Goal: Task Accomplishment & Management: Manage account settings

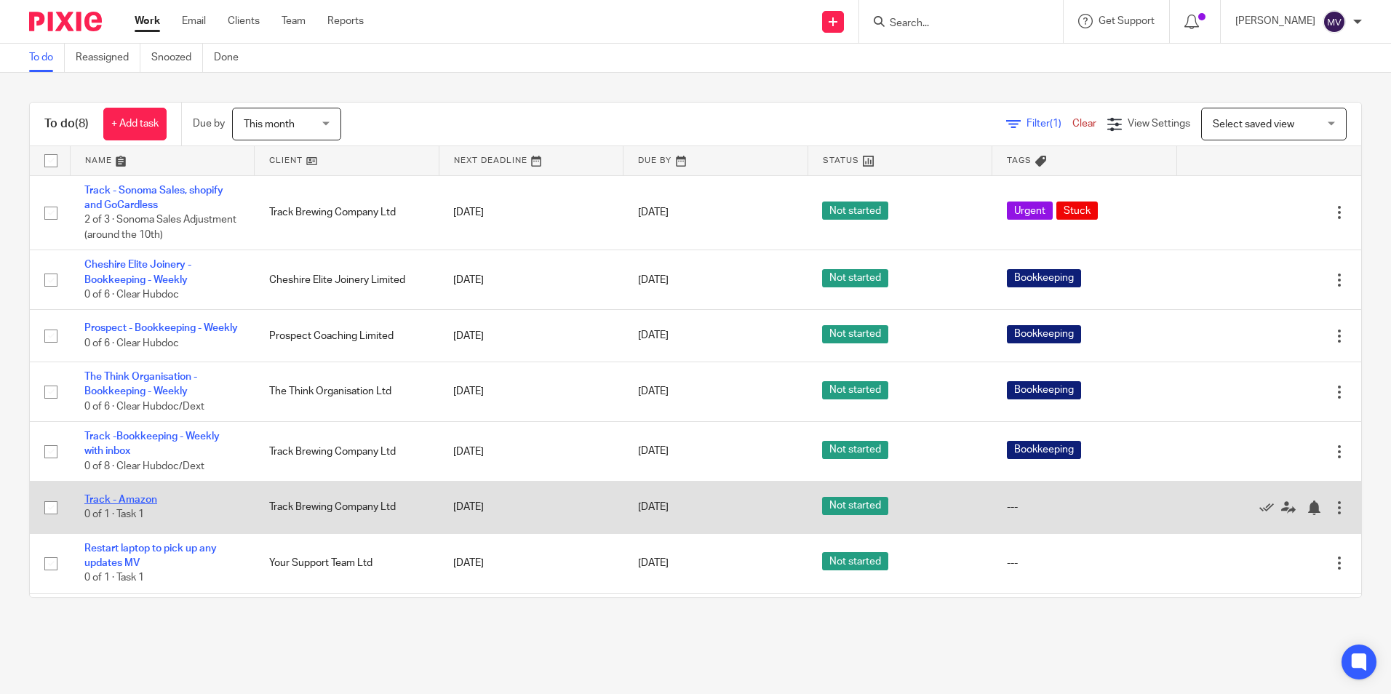
click at [132, 505] on link "Track - Amazon" at bounding box center [120, 500] width 73 height 10
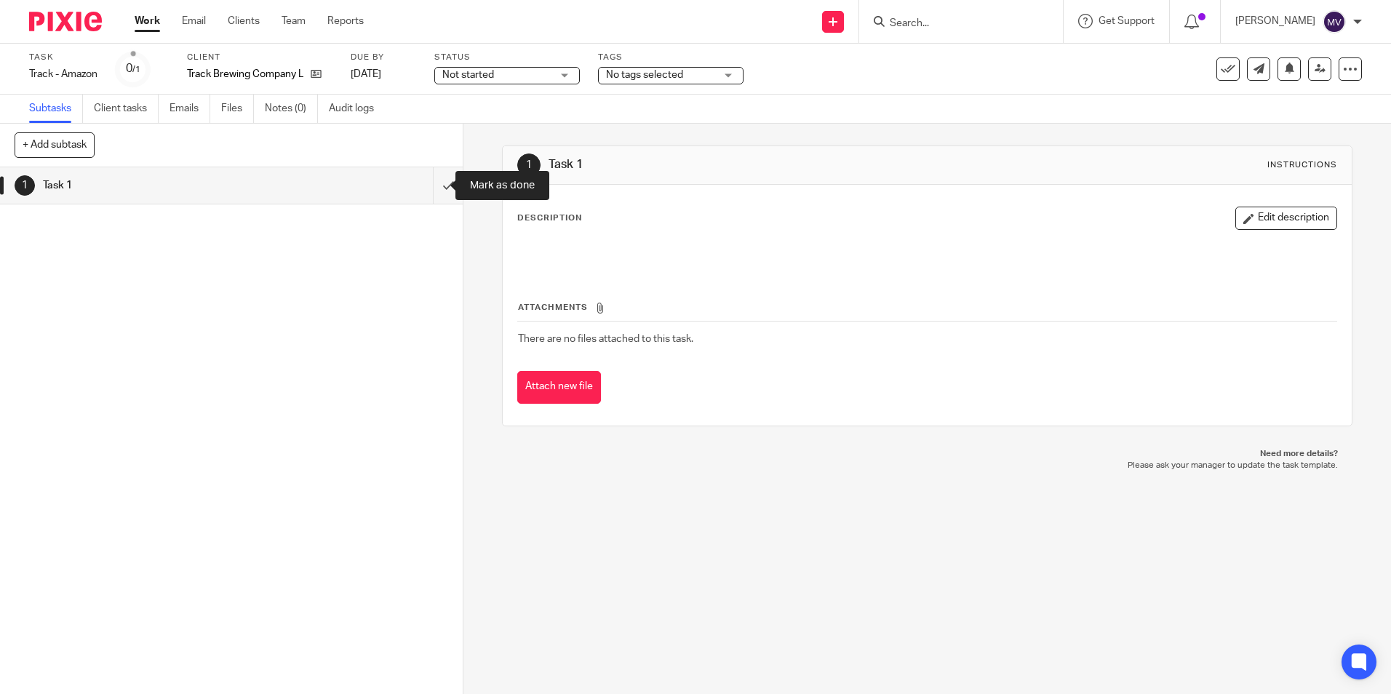
drag, startPoint x: 435, startPoint y: 181, endPoint x: 314, endPoint y: 139, distance: 127.9
click at [435, 183] on input "submit" at bounding box center [231, 185] width 463 height 36
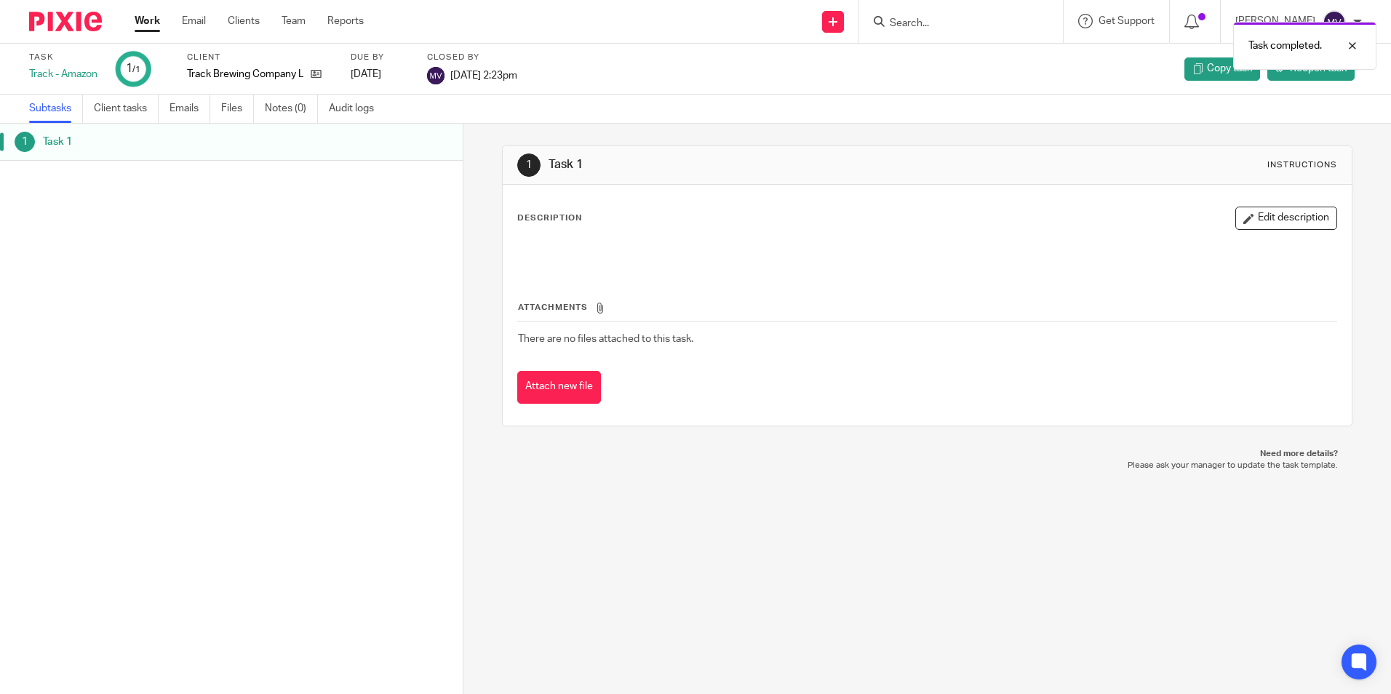
click at [148, 20] on link "Work" at bounding box center [147, 21] width 25 height 15
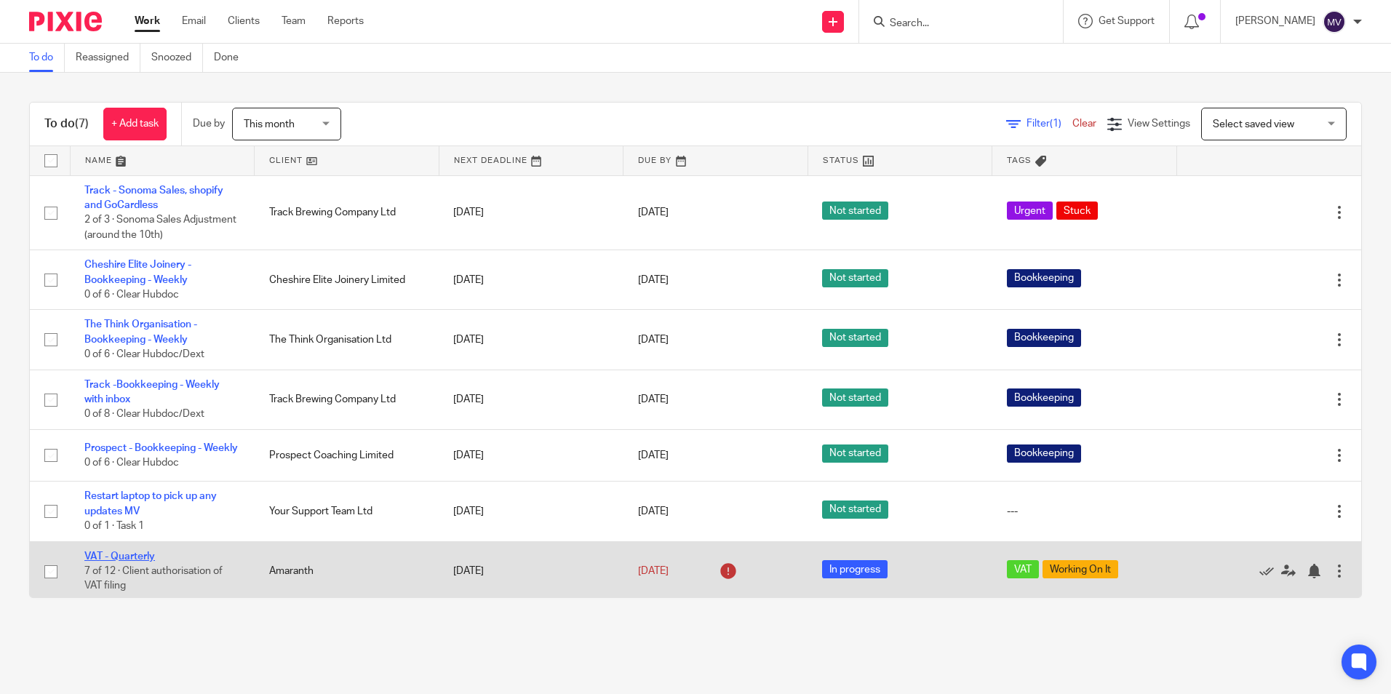
click at [140, 559] on link "VAT - Quarterly" at bounding box center [119, 556] width 71 height 10
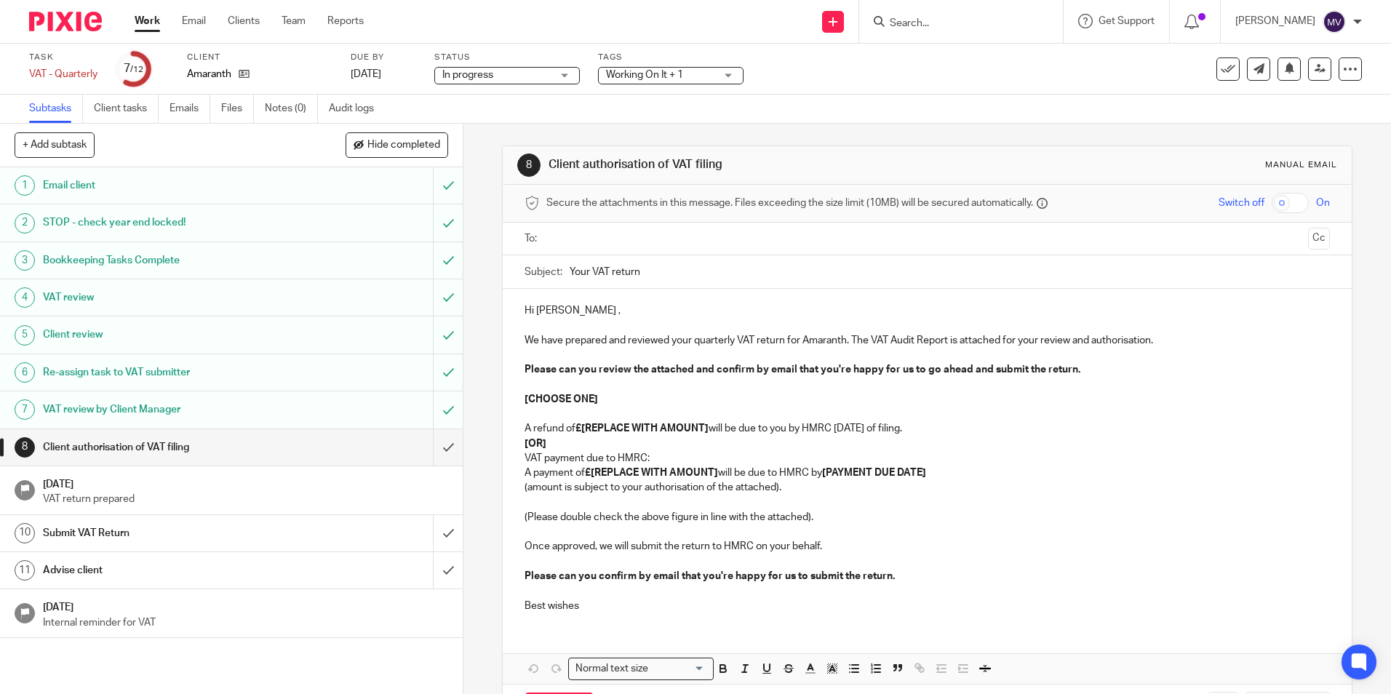
click at [700, 70] on span "Working On It + 1" at bounding box center [660, 75] width 109 height 15
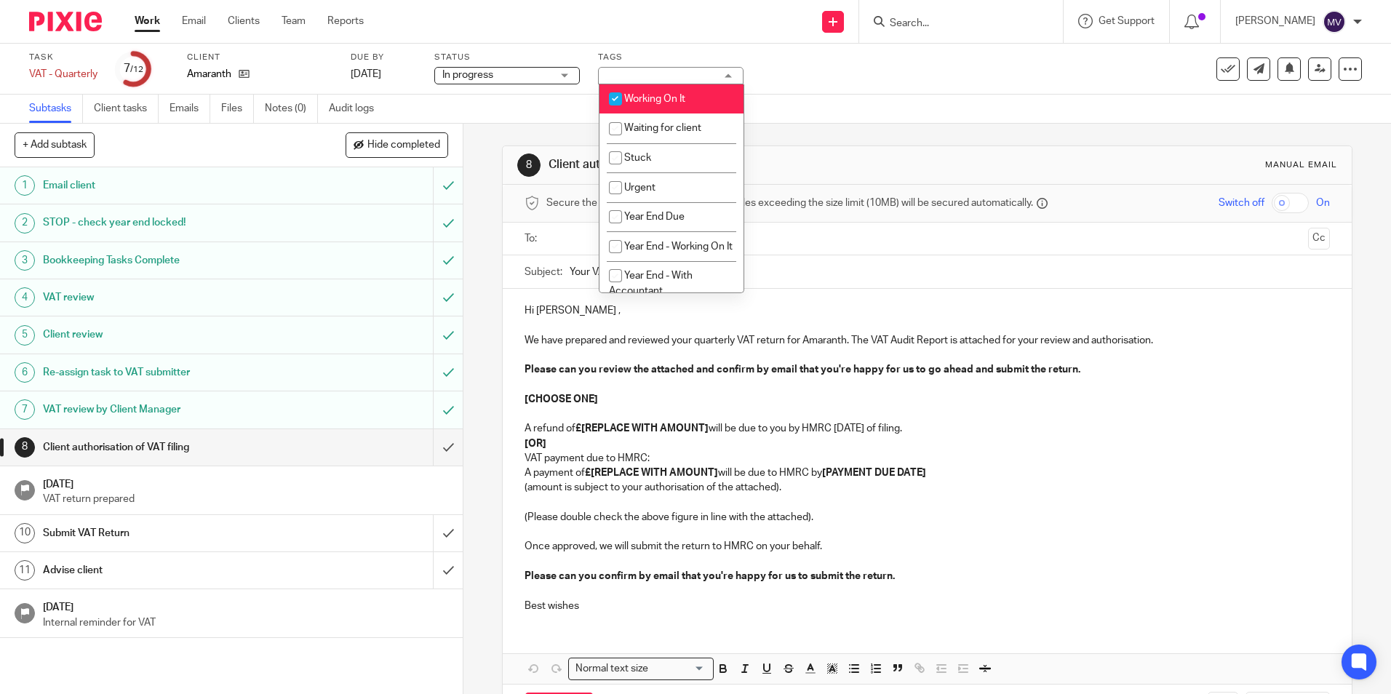
click at [622, 97] on input "checkbox" at bounding box center [616, 99] width 28 height 28
checkbox input "false"
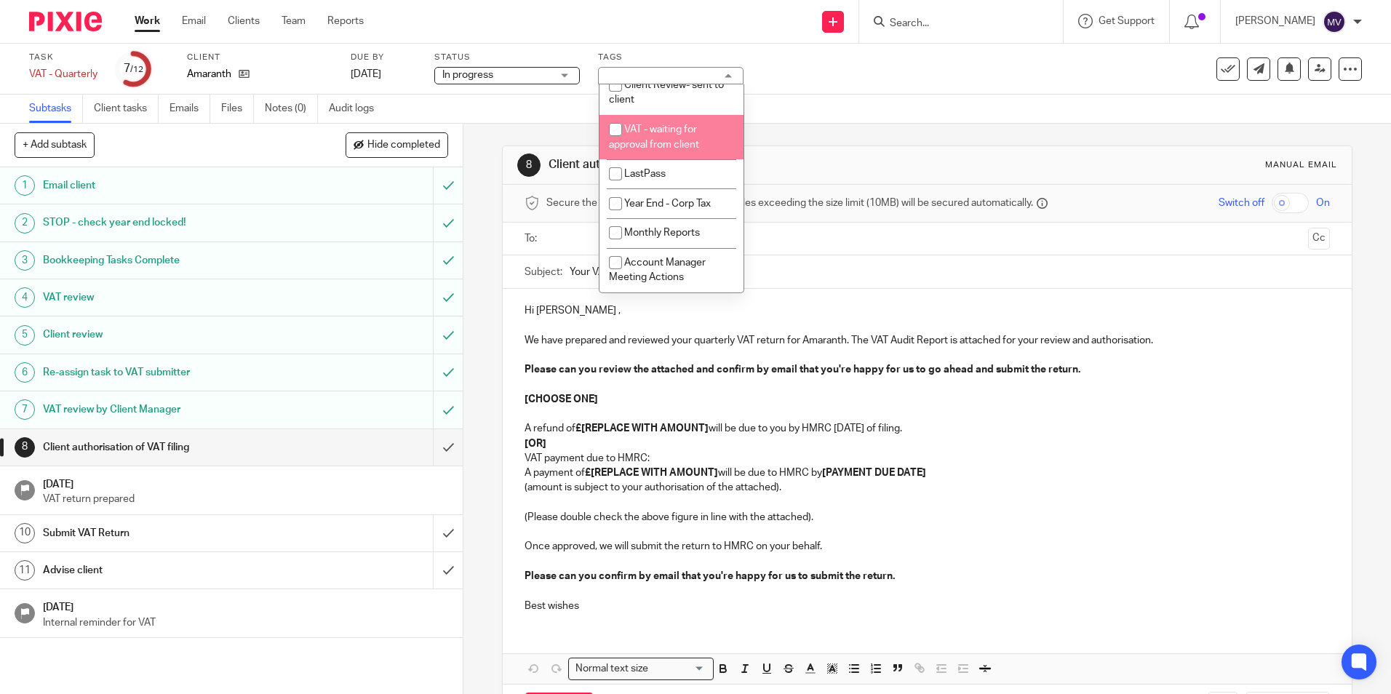
click at [617, 137] on input "checkbox" at bounding box center [616, 130] width 28 height 28
checkbox input "true"
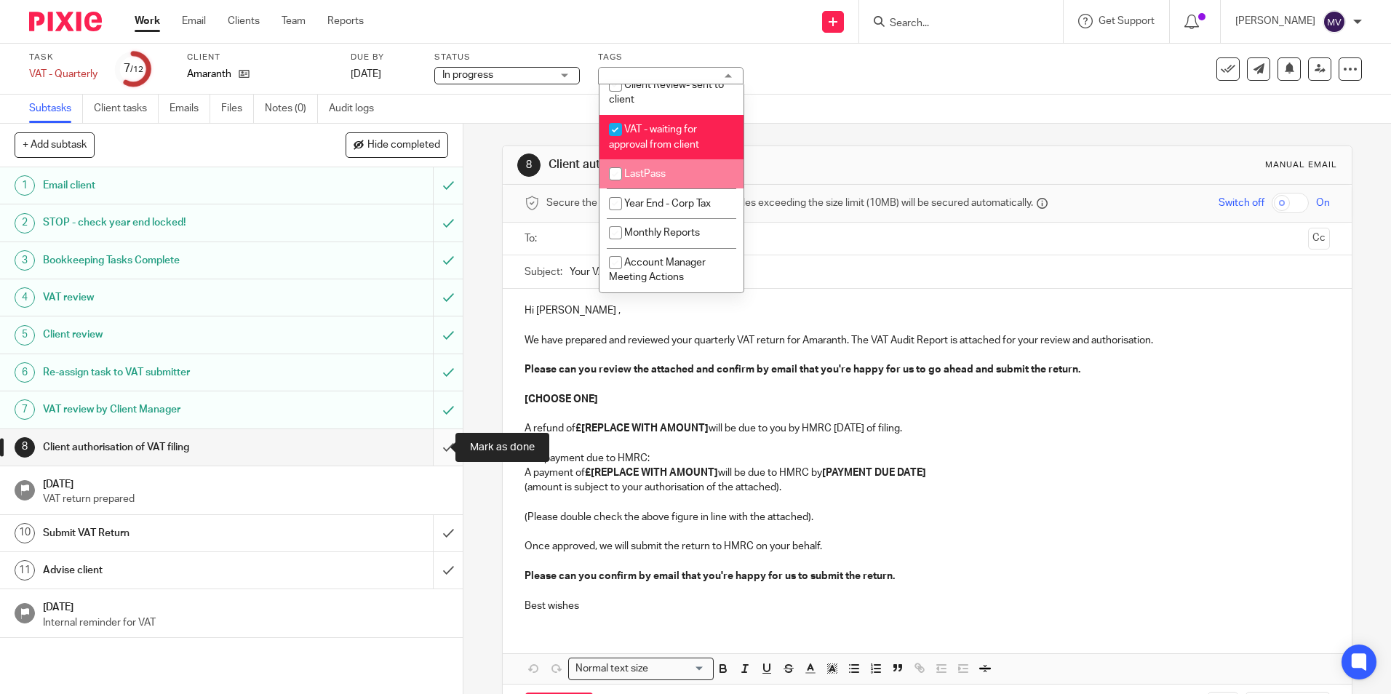
click at [433, 449] on input "submit" at bounding box center [231, 447] width 463 height 36
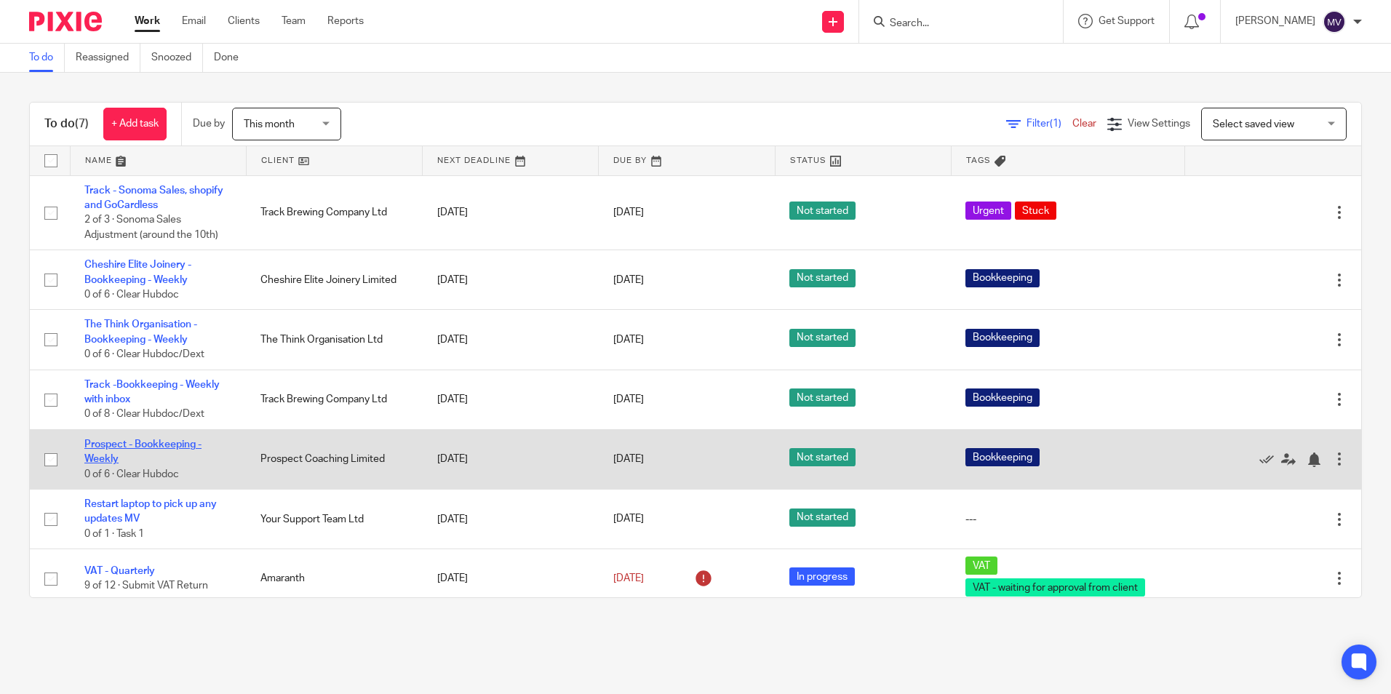
click at [151, 442] on link "Prospect - Bookkeeping - Weekly" at bounding box center [142, 451] width 117 height 25
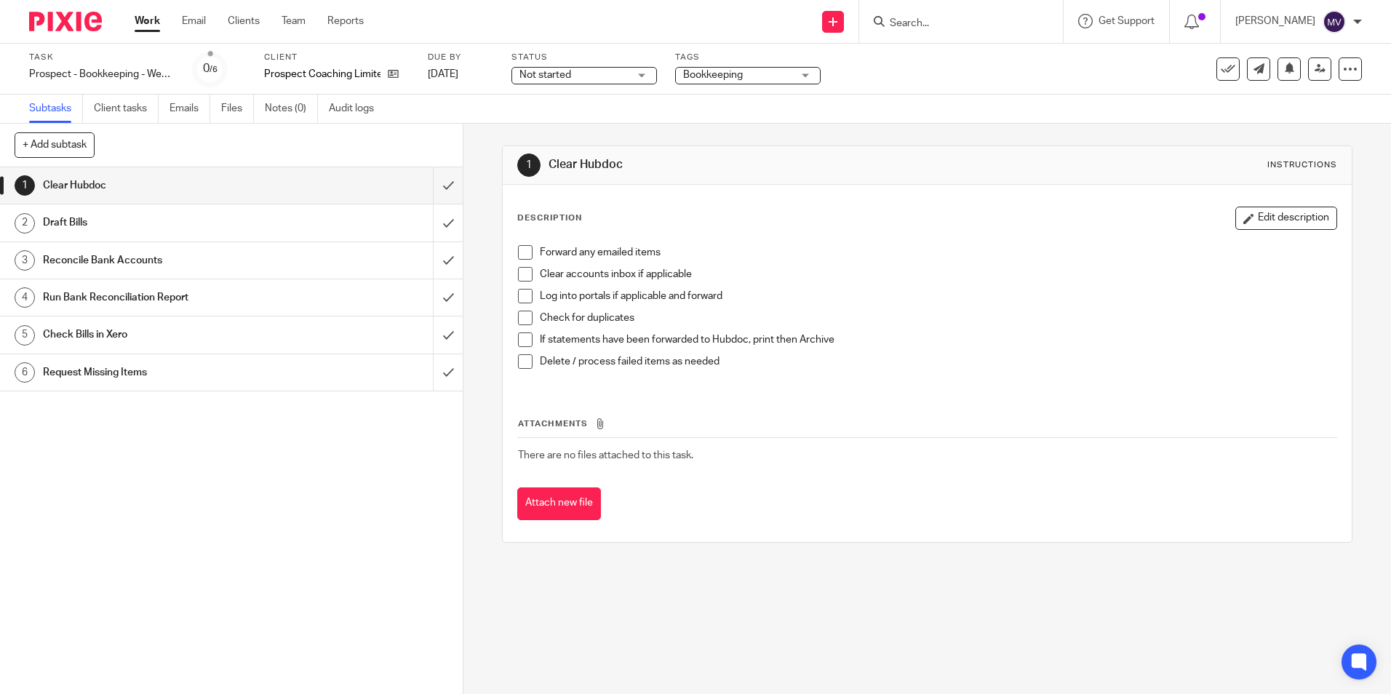
click at [519, 250] on span at bounding box center [525, 252] width 15 height 15
click at [522, 274] on span at bounding box center [525, 274] width 15 height 15
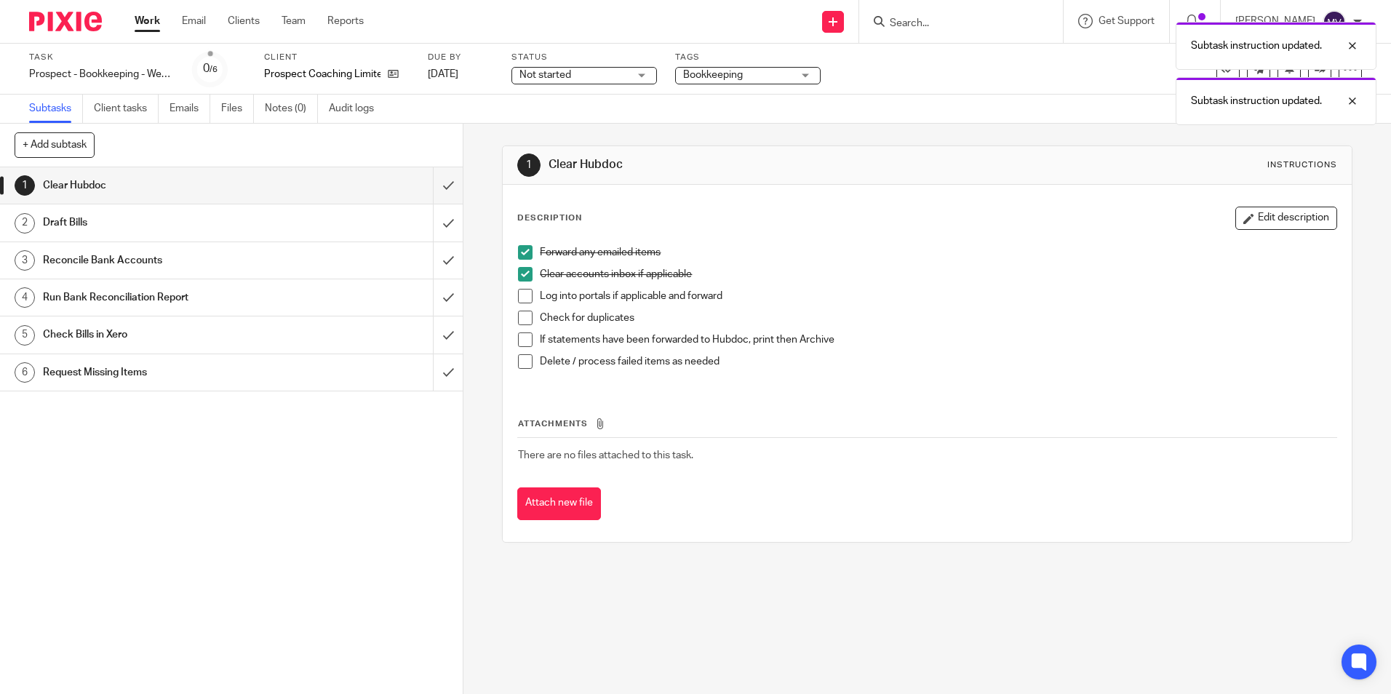
click at [519, 292] on span at bounding box center [525, 296] width 15 height 15
click at [519, 317] on span at bounding box center [525, 318] width 15 height 15
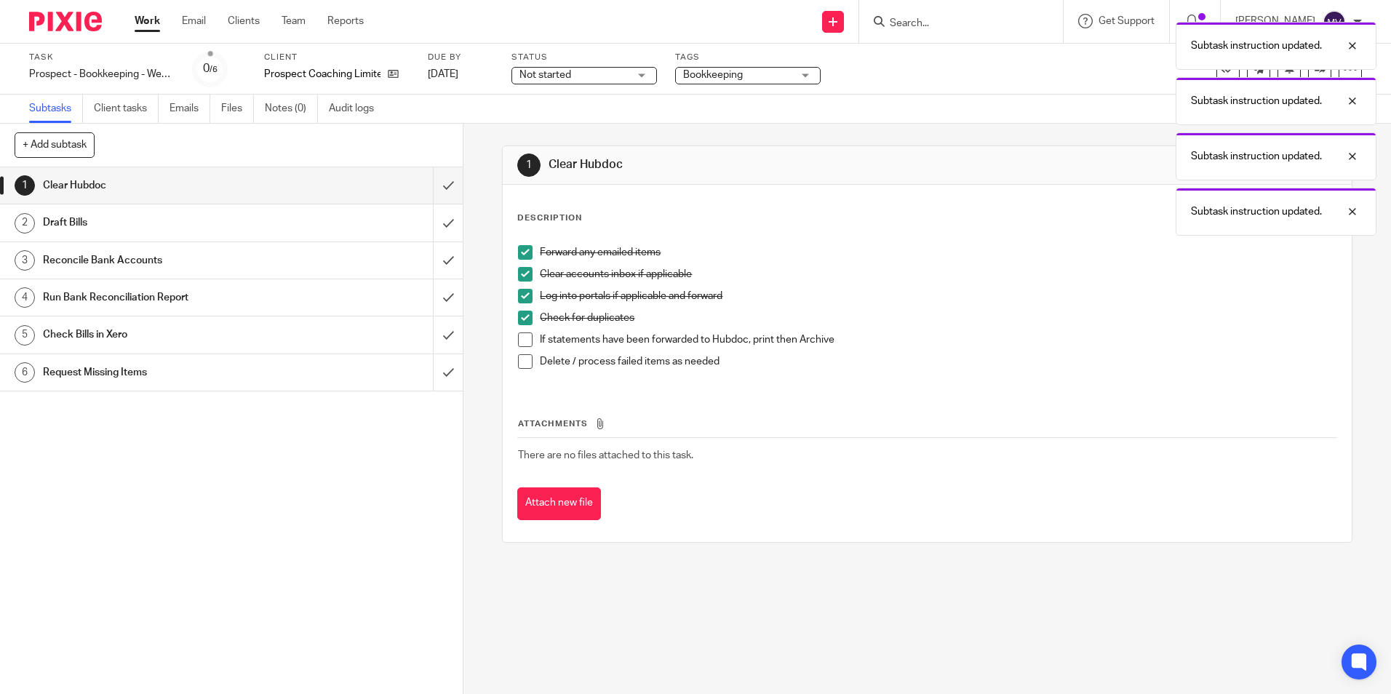
drag, startPoint x: 514, startPoint y: 337, endPoint x: 521, endPoint y: 351, distance: 16.3
click at [518, 338] on span at bounding box center [525, 339] width 15 height 15
click at [522, 354] on ul "Forward any emailed items Clear accounts inbox if applicable Log into portals i…" at bounding box center [927, 310] width 818 height 131
click at [526, 360] on span at bounding box center [525, 361] width 15 height 15
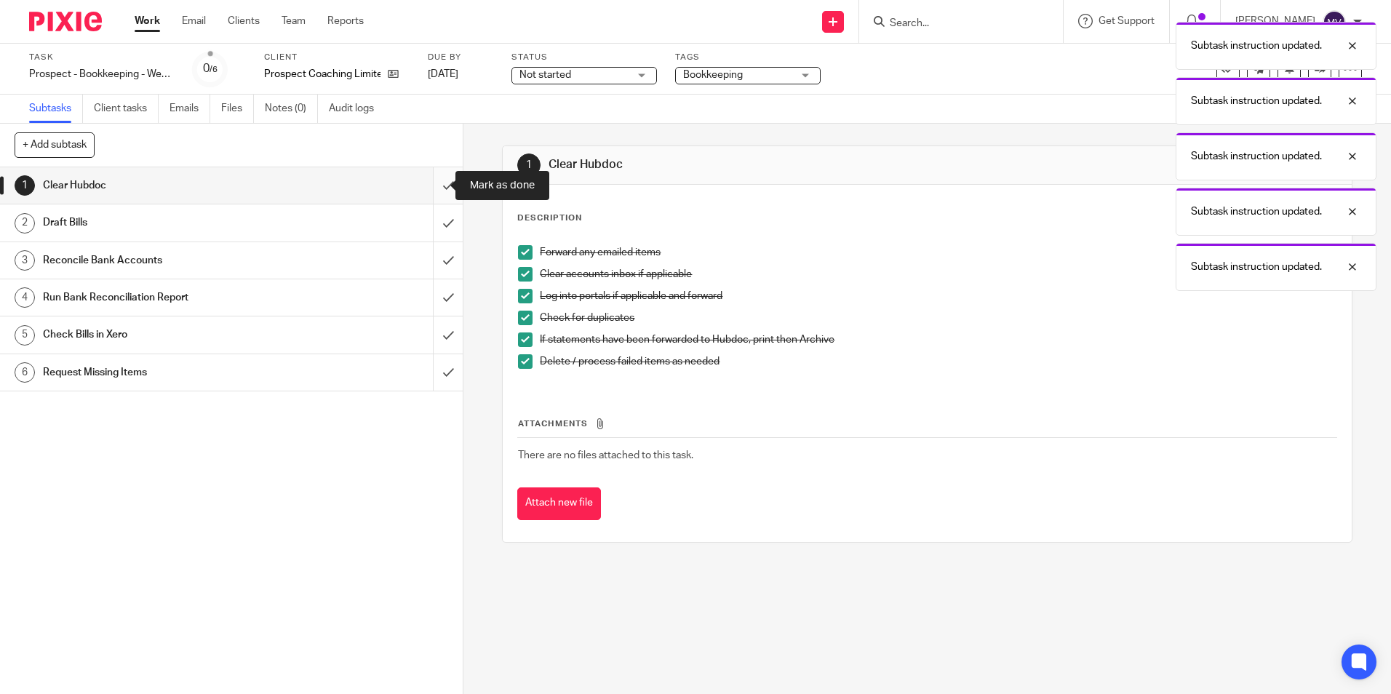
drag, startPoint x: 434, startPoint y: 183, endPoint x: 434, endPoint y: 203, distance: 20.4
click at [434, 194] on input "submit" at bounding box center [231, 185] width 463 height 36
drag, startPoint x: 434, startPoint y: 217, endPoint x: 434, endPoint y: 226, distance: 8.8
click at [434, 218] on input "submit" at bounding box center [231, 222] width 463 height 36
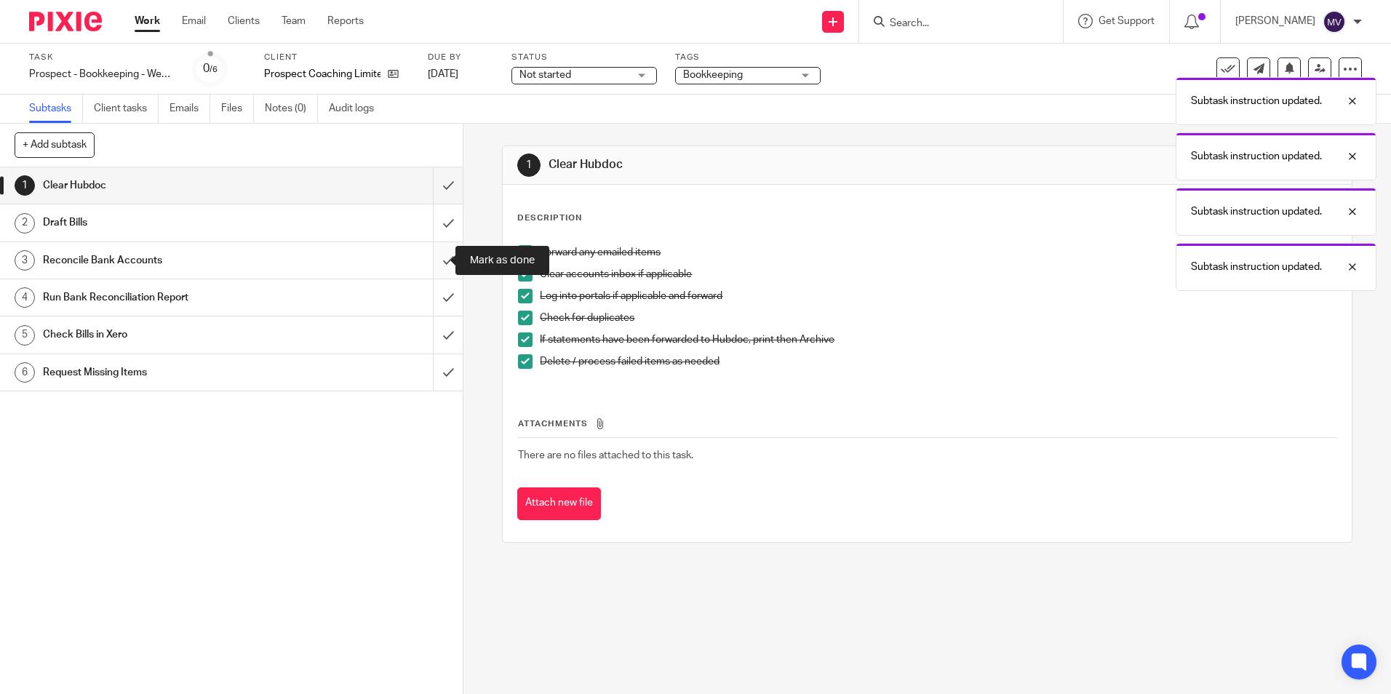
click at [432, 261] on input "submit" at bounding box center [231, 260] width 463 height 36
drag, startPoint x: 428, startPoint y: 295, endPoint x: 435, endPoint y: 322, distance: 27.2
click at [429, 301] on input "submit" at bounding box center [231, 297] width 463 height 36
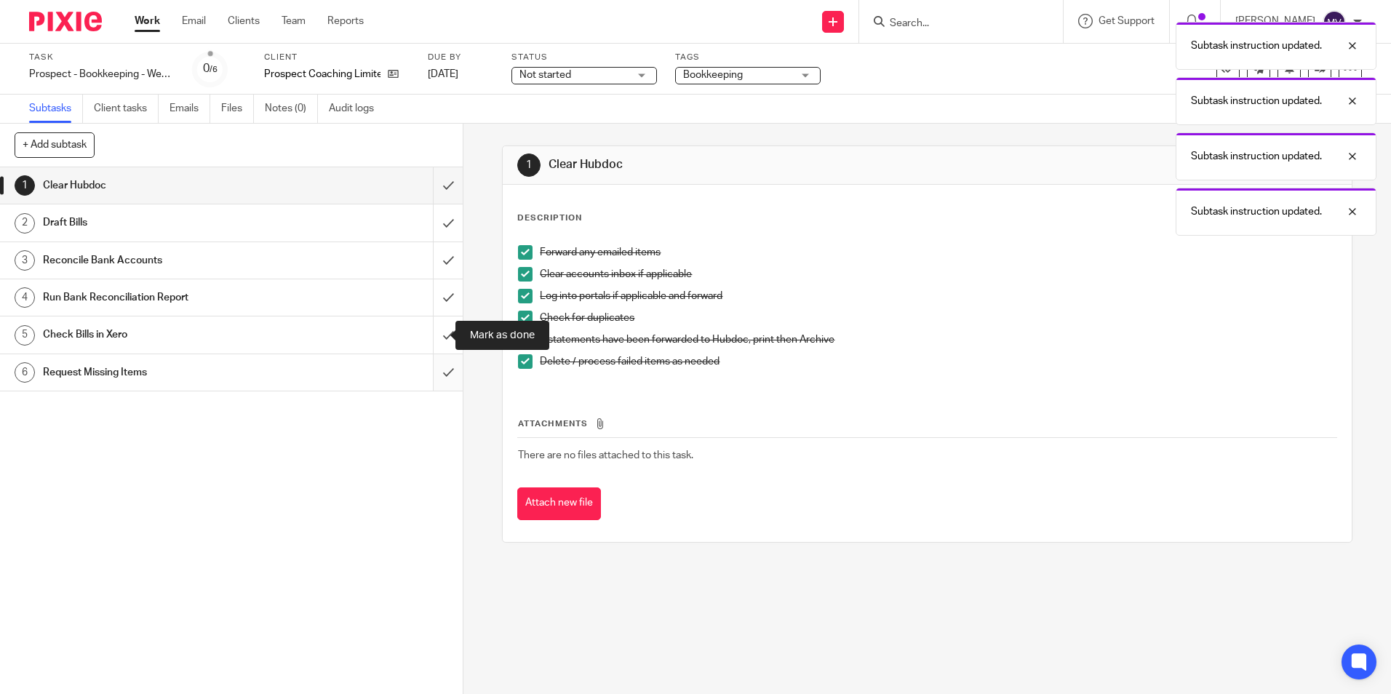
drag, startPoint x: 436, startPoint y: 331, endPoint x: 431, endPoint y: 354, distance: 23.8
click at [435, 335] on input "submit" at bounding box center [231, 334] width 463 height 36
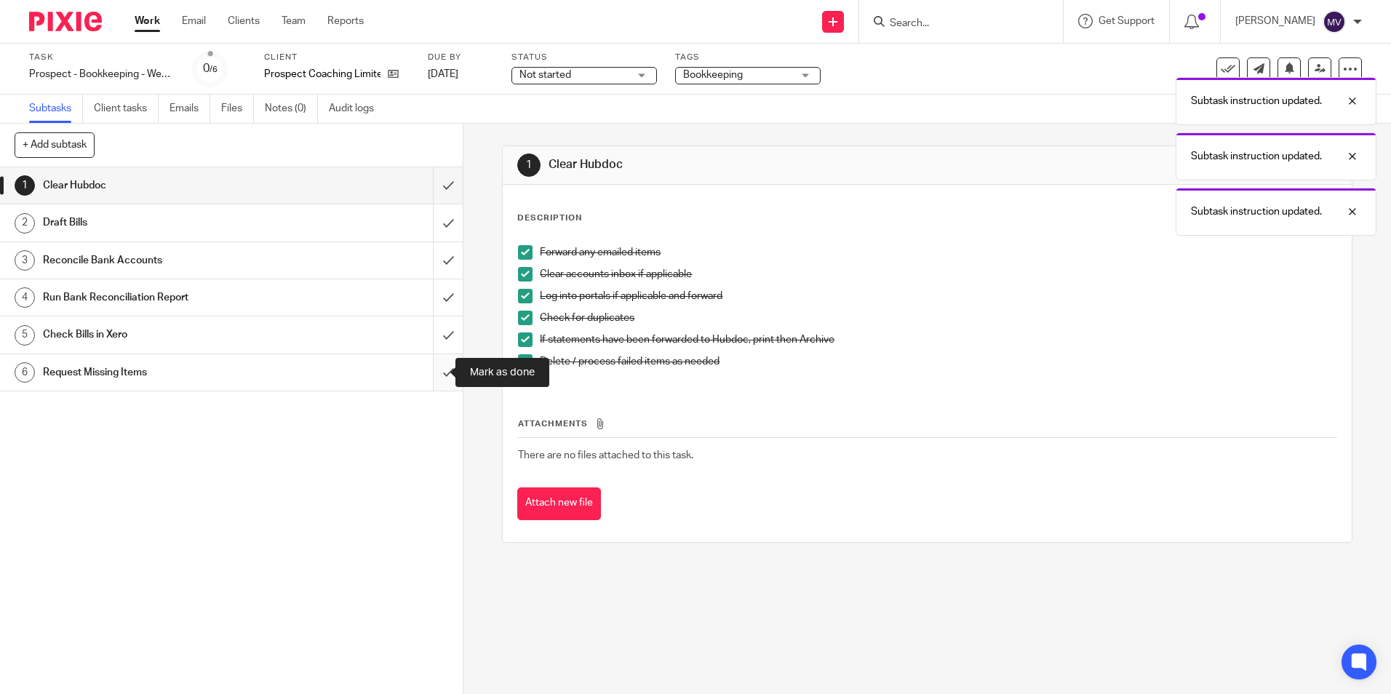
click at [430, 375] on input "submit" at bounding box center [231, 372] width 463 height 36
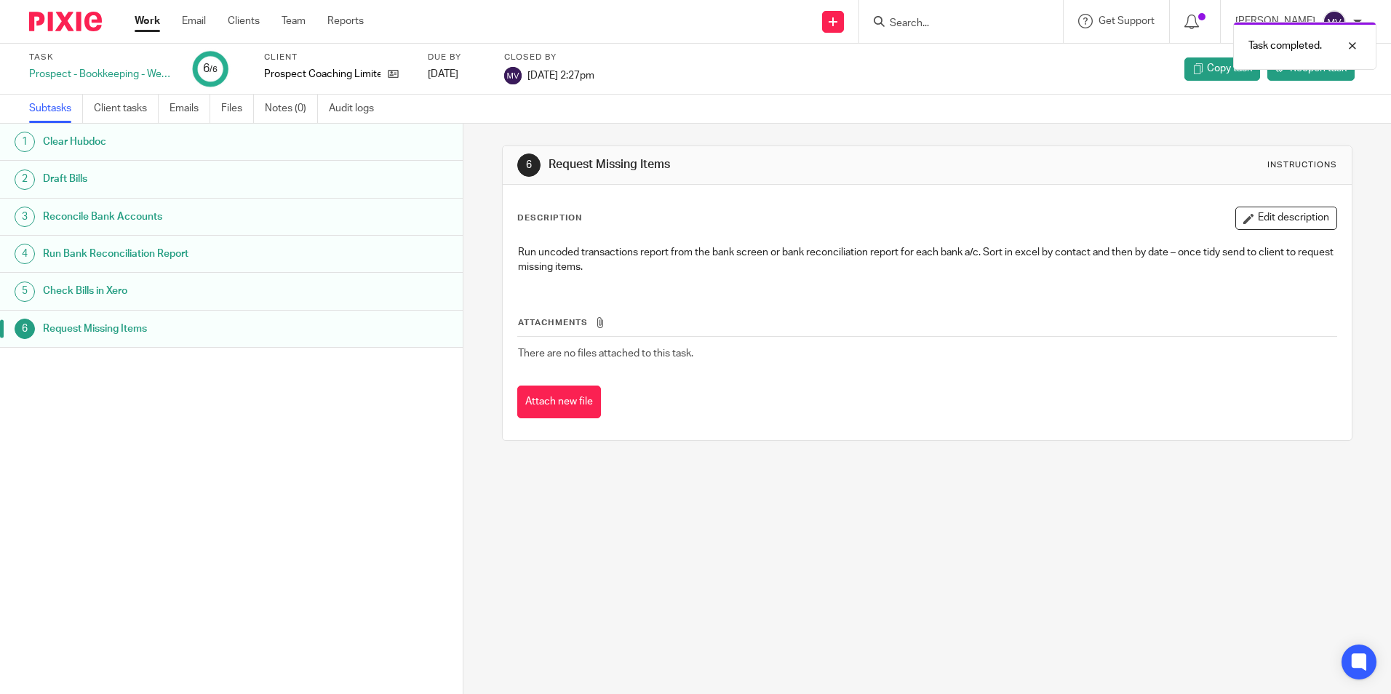
click at [148, 19] on link "Work" at bounding box center [147, 21] width 25 height 15
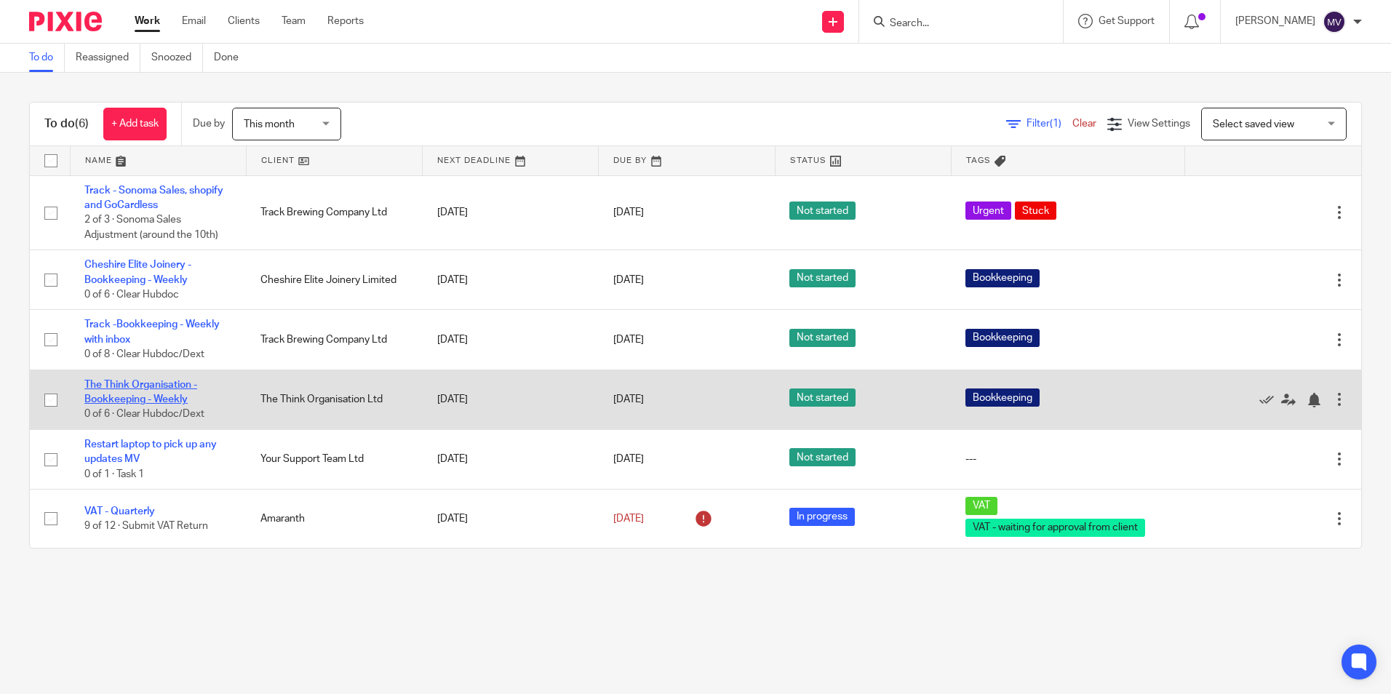
click at [131, 402] on link "The Think Organisation - Bookkeeping - Weekly" at bounding box center [140, 392] width 113 height 25
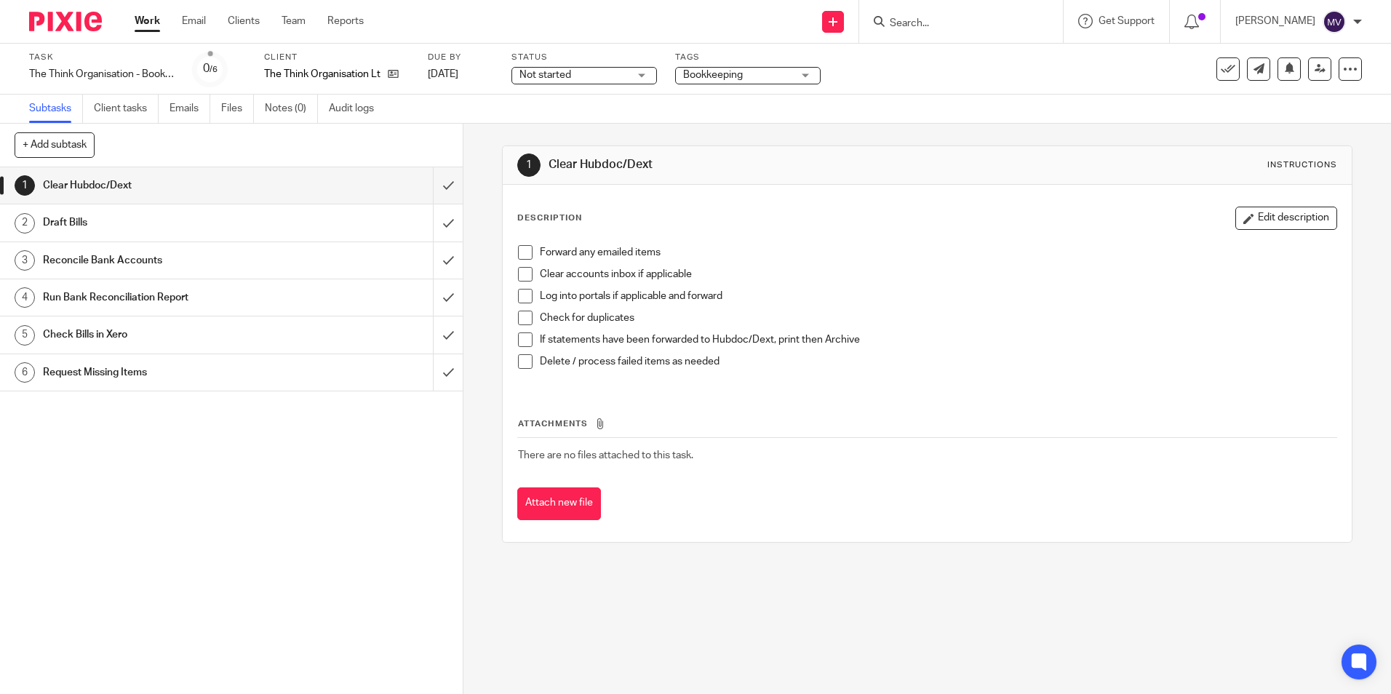
click at [135, 23] on link "Work" at bounding box center [147, 21] width 25 height 15
